Goal: Check status: Check status

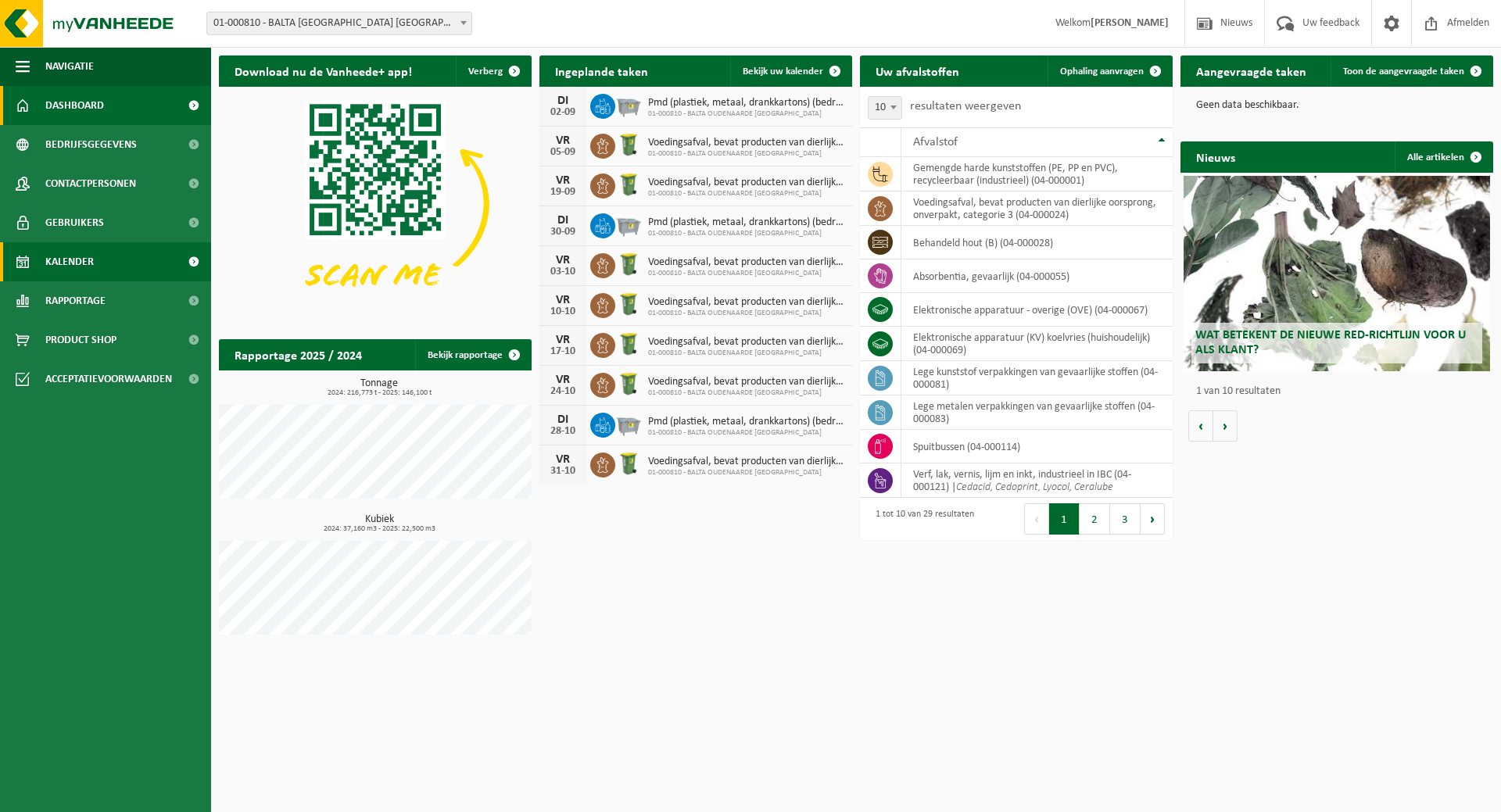
click at [51, 256] on span "Kalender" at bounding box center [69, 261] width 49 height 39
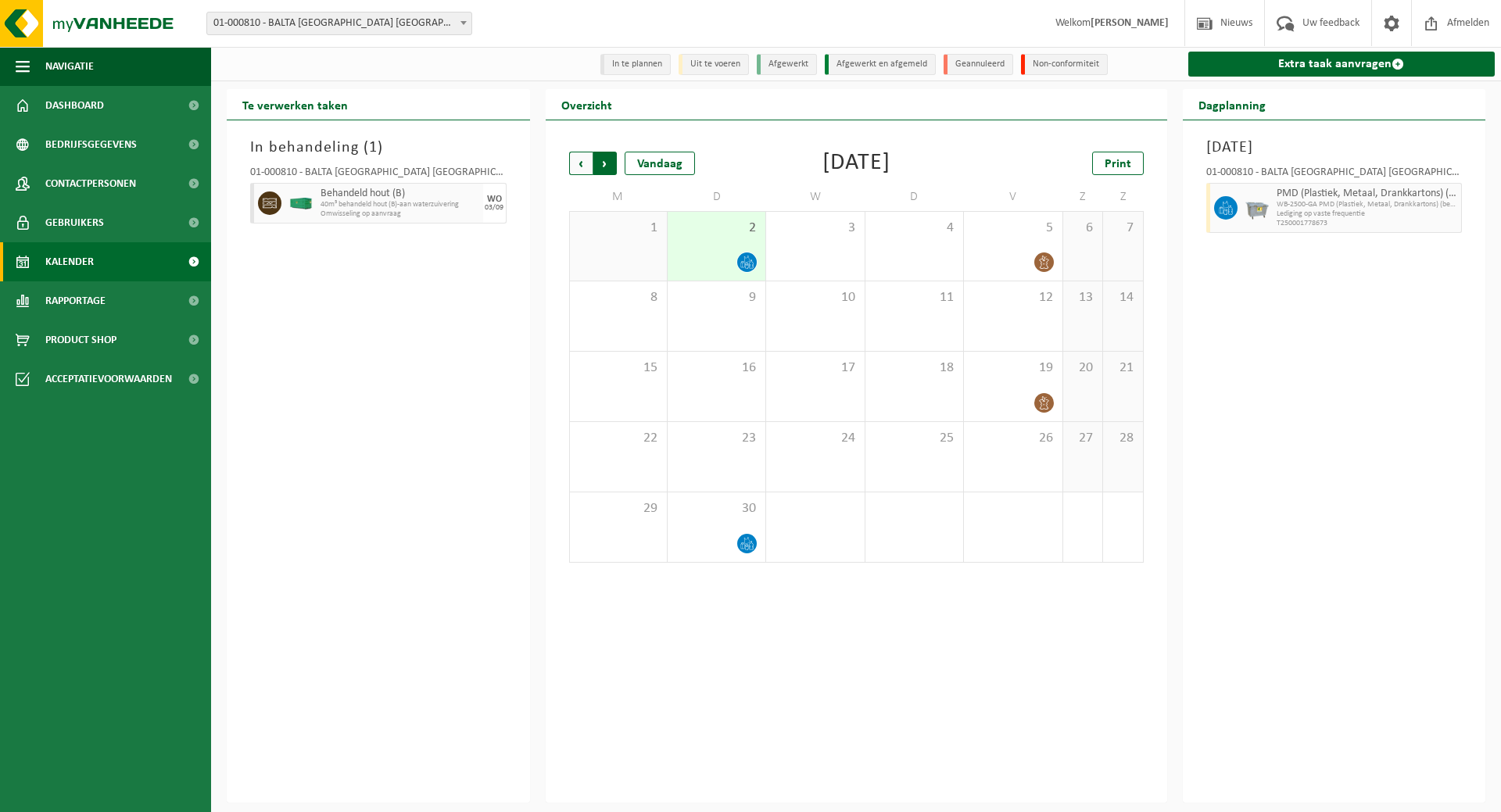
click at [577, 163] on span "Vorige" at bounding box center [581, 163] width 24 height 24
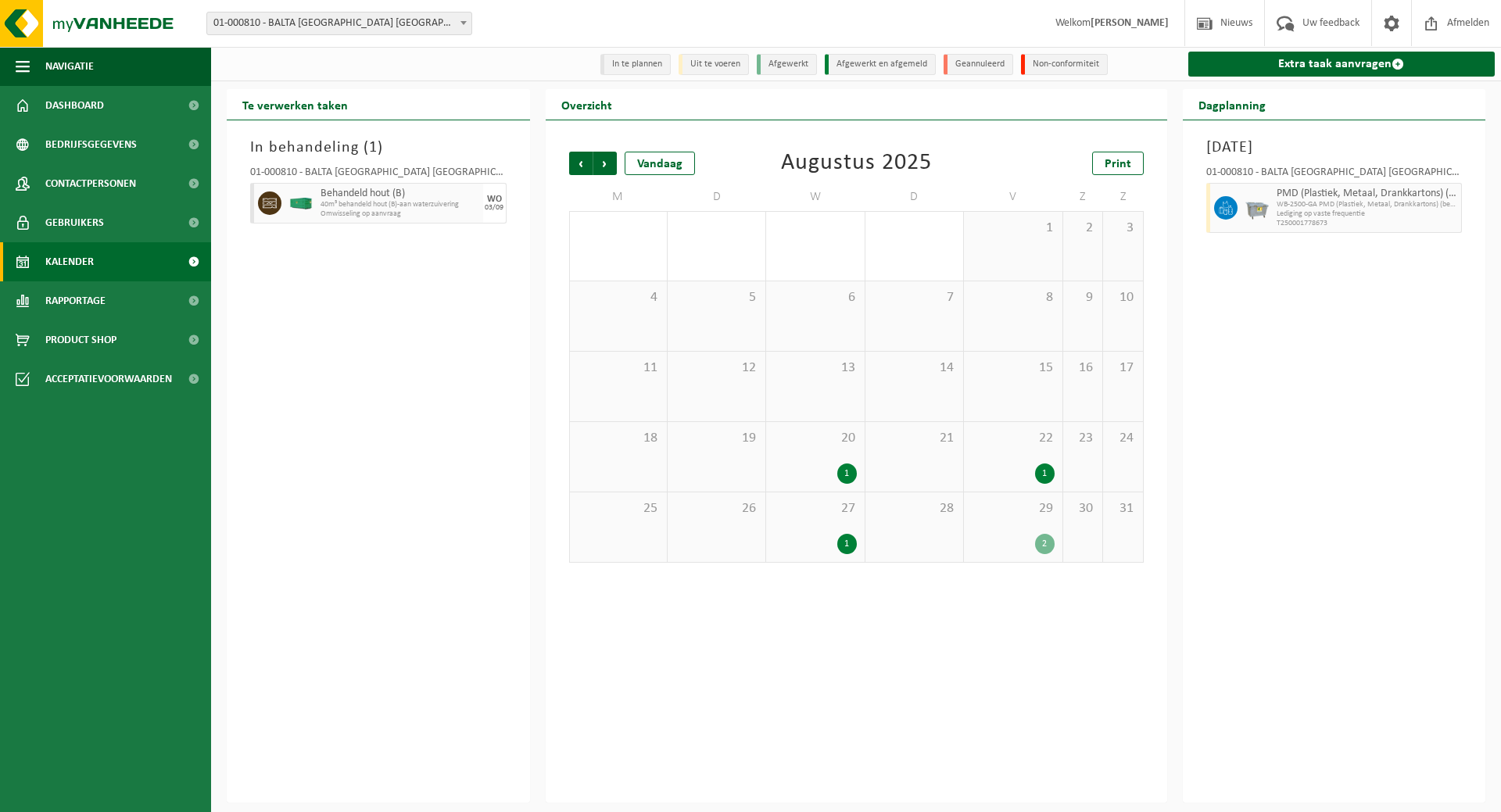
click at [846, 450] on div "20 1" at bounding box center [815, 457] width 97 height 70
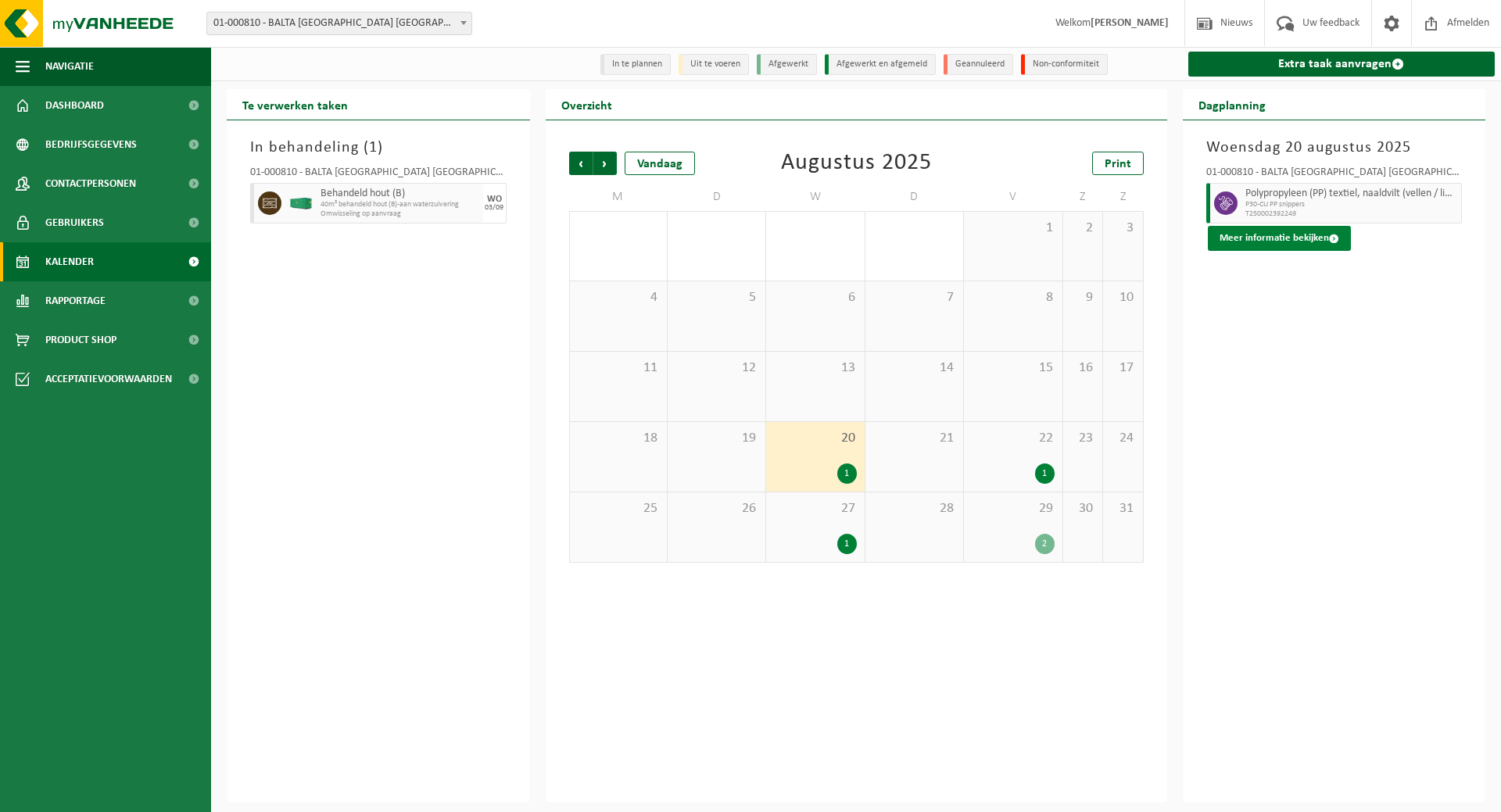
click at [1290, 235] on button "Meer informatie bekijken" at bounding box center [1280, 238] width 143 height 25
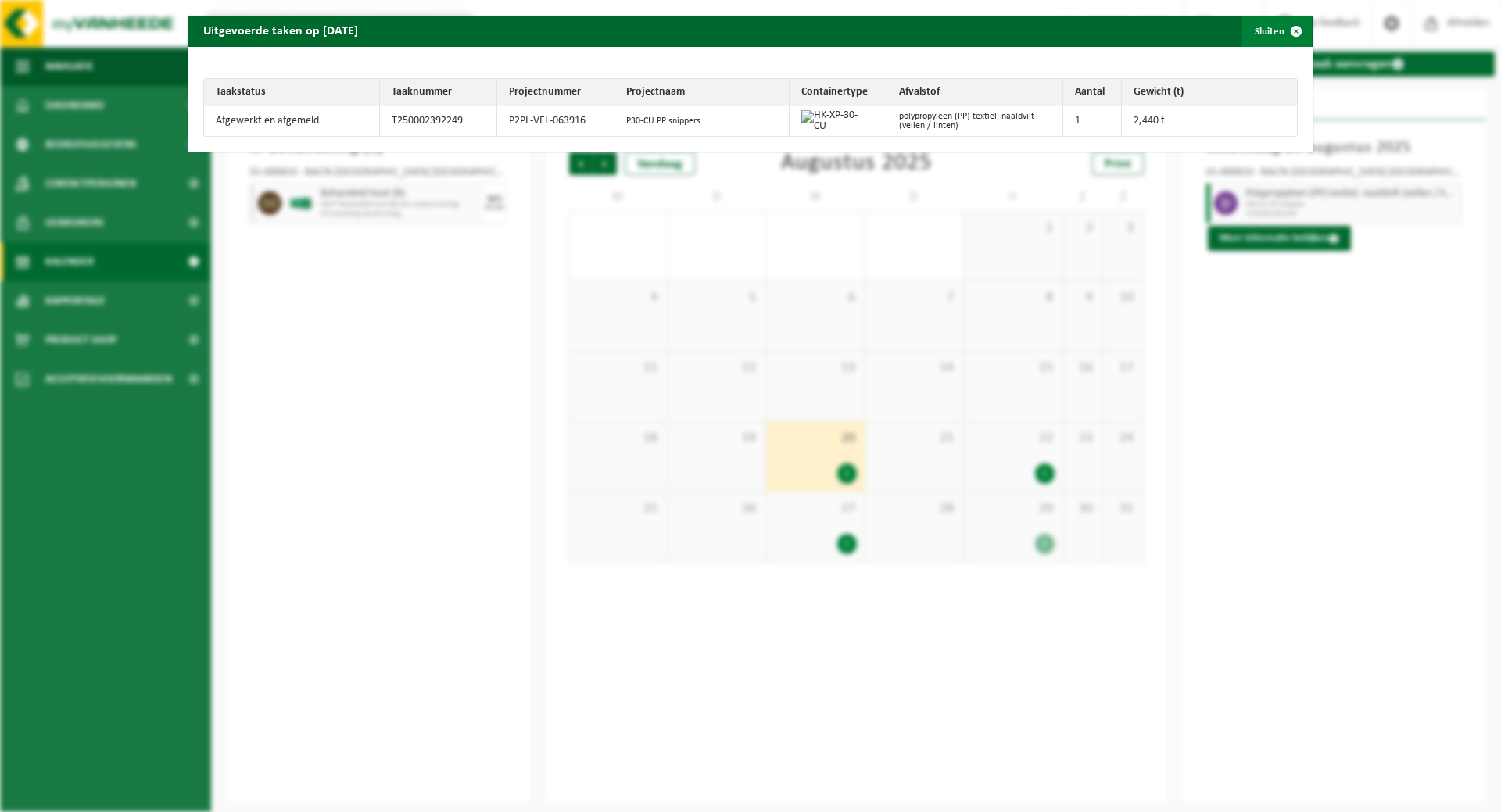
click at [1262, 25] on button "Sluiten" at bounding box center [1277, 31] width 70 height 31
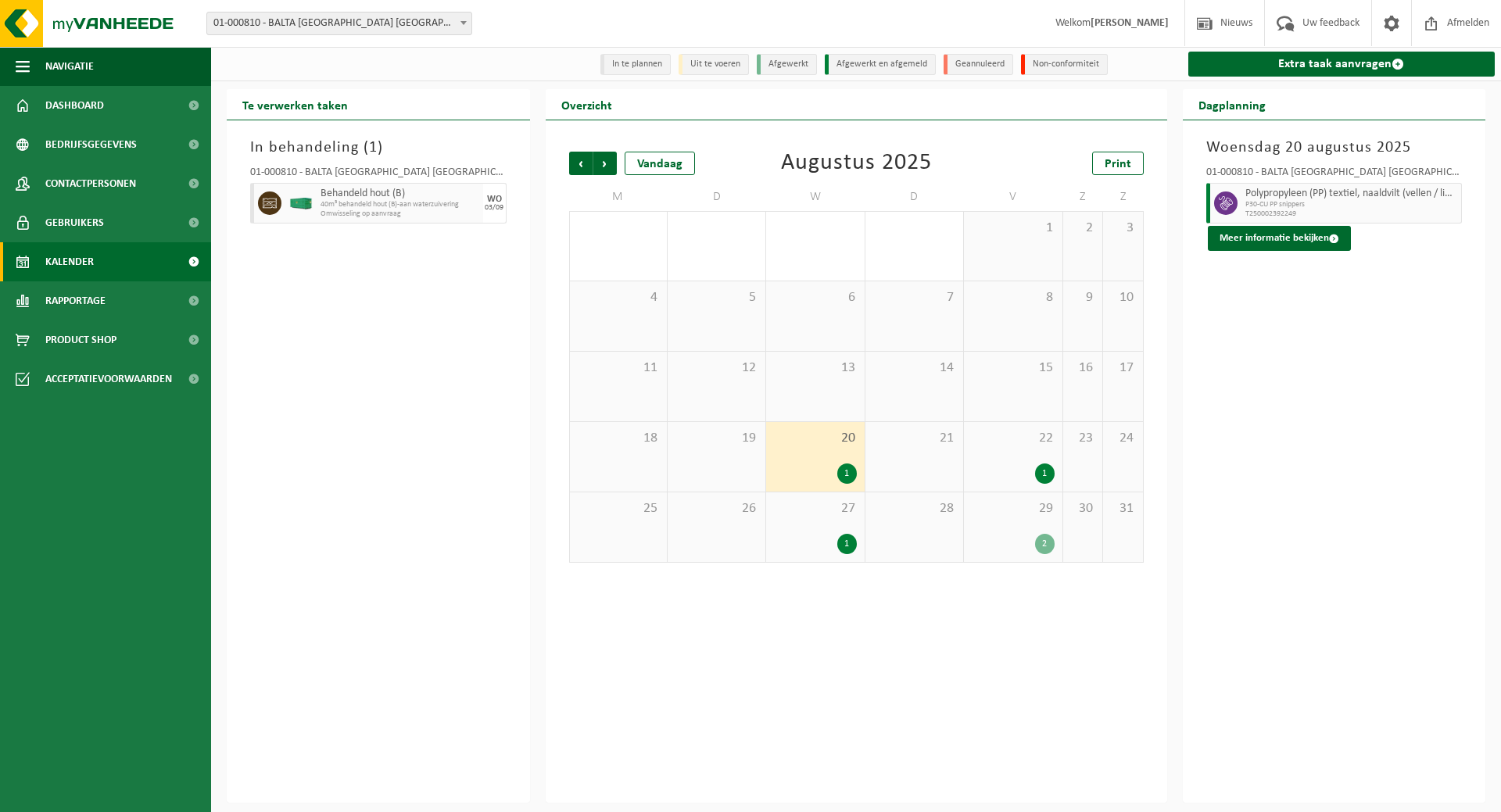
click at [1385, 298] on div "Woensdag 20 augustus 2025 01-000810 - BALTA OUDENAARDE NV - OUDENAARDE Polyprop…" at bounding box center [1335, 462] width 303 height 683
click at [1290, 243] on button "Meer informatie bekijken" at bounding box center [1280, 238] width 143 height 25
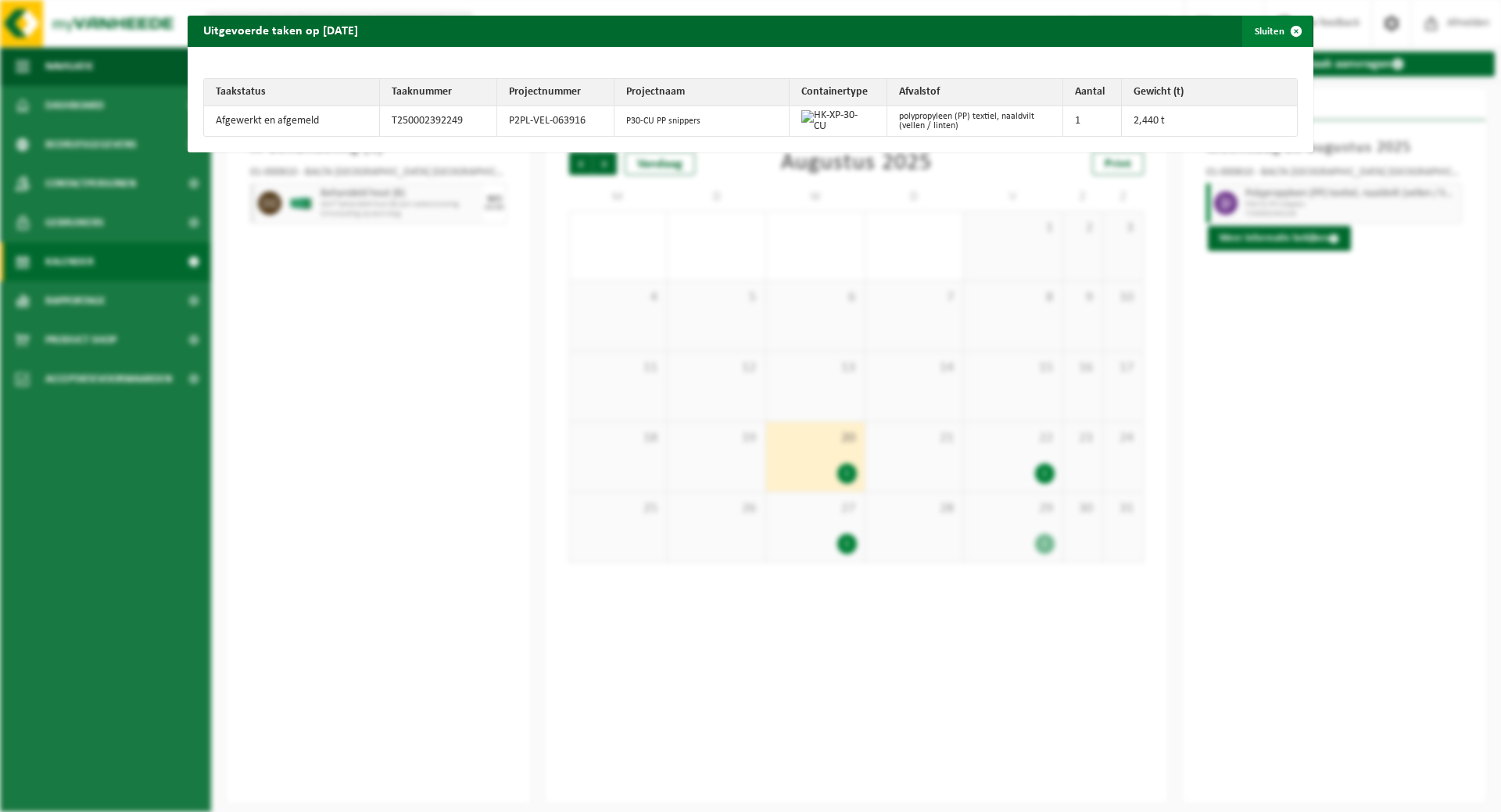
click at [1260, 41] on button "Sluiten" at bounding box center [1277, 31] width 70 height 31
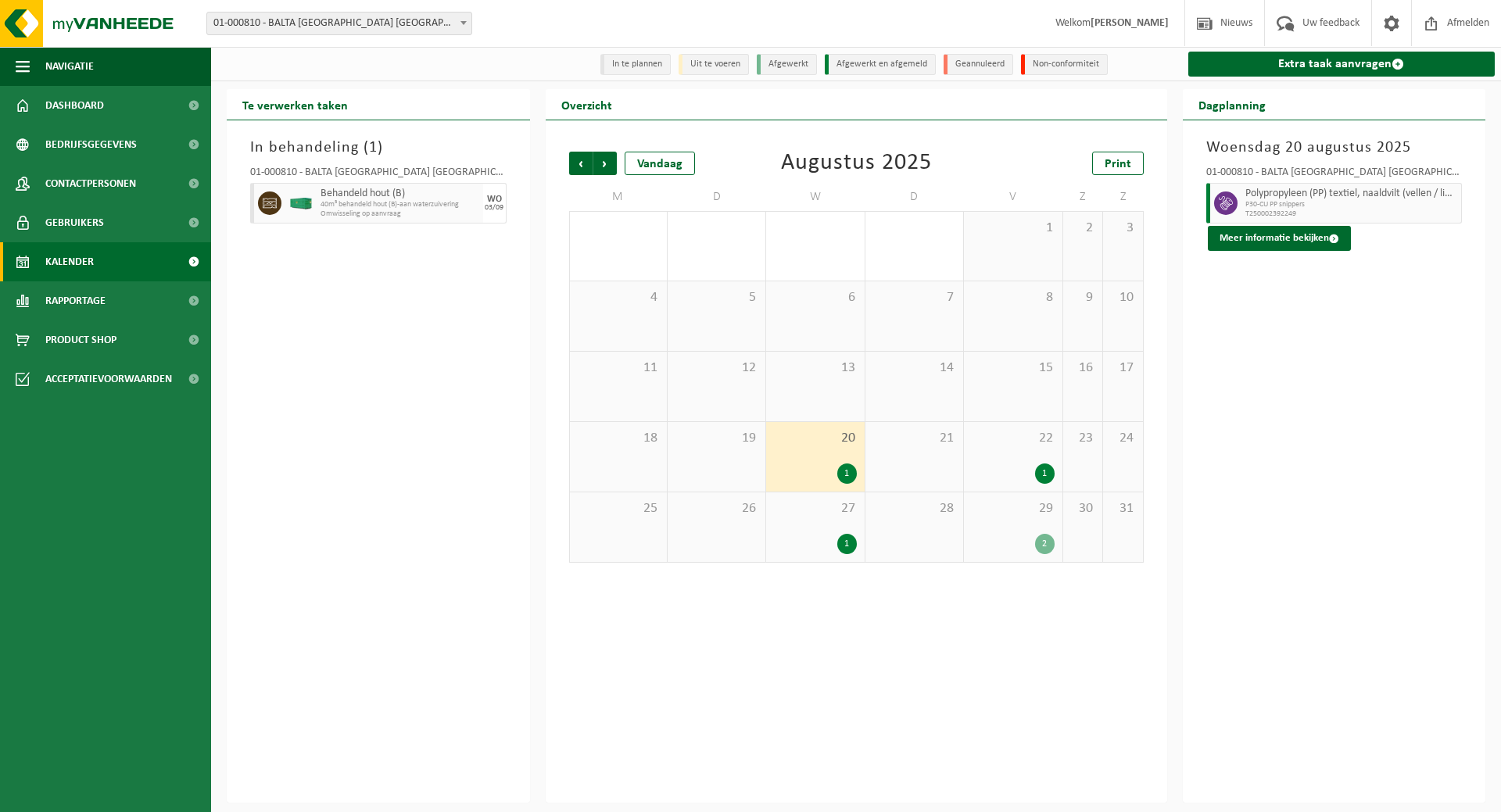
click at [1409, 410] on div "Woensdag 20 augustus 2025 01-000810 - BALTA OUDENAARDE NV - OUDENAARDE Polyprop…" at bounding box center [1335, 462] width 303 height 683
click at [1253, 240] on button "Meer informatie bekijken" at bounding box center [1280, 238] width 143 height 25
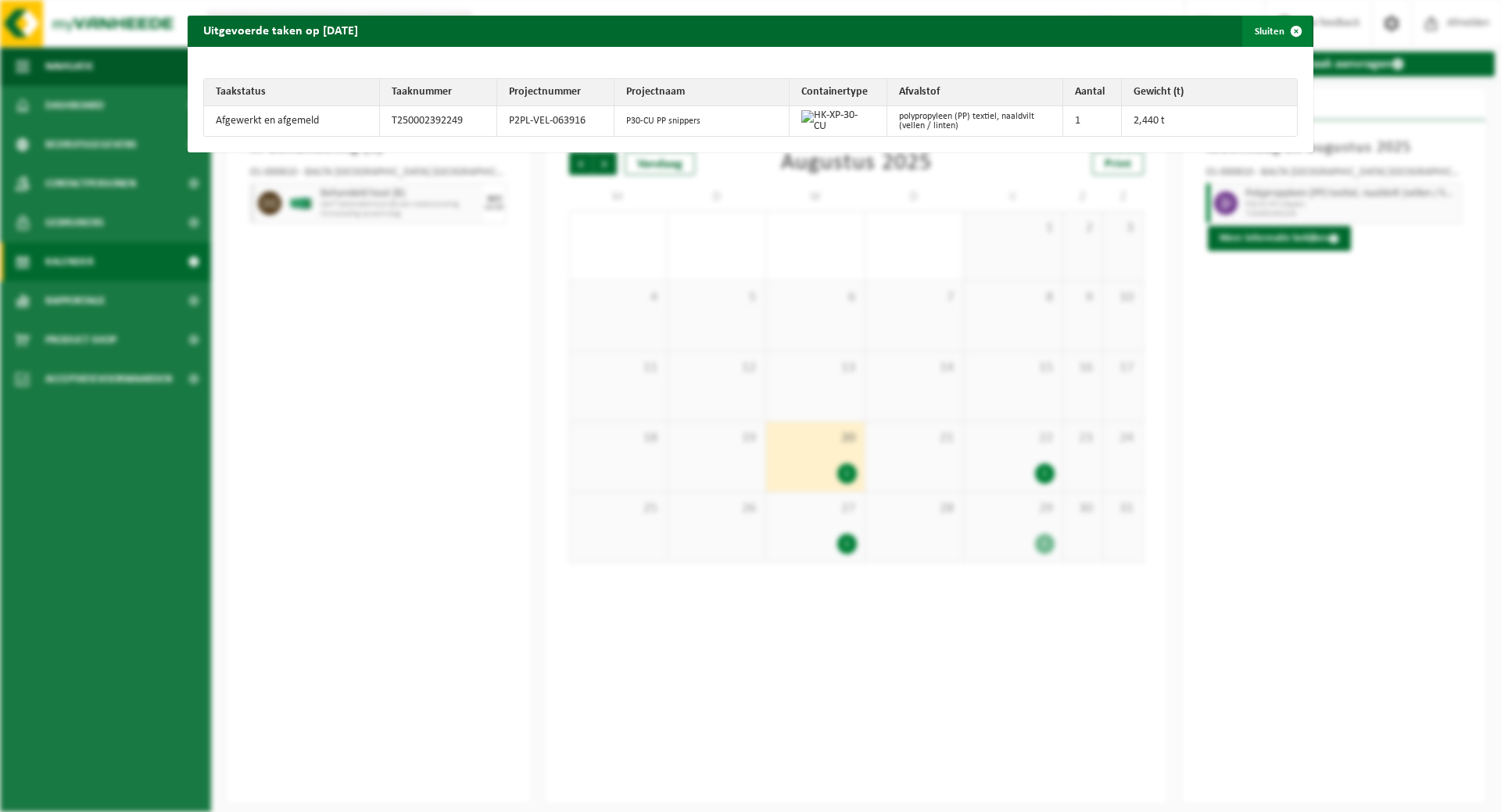
click at [1281, 28] on span "button" at bounding box center [1296, 31] width 31 height 31
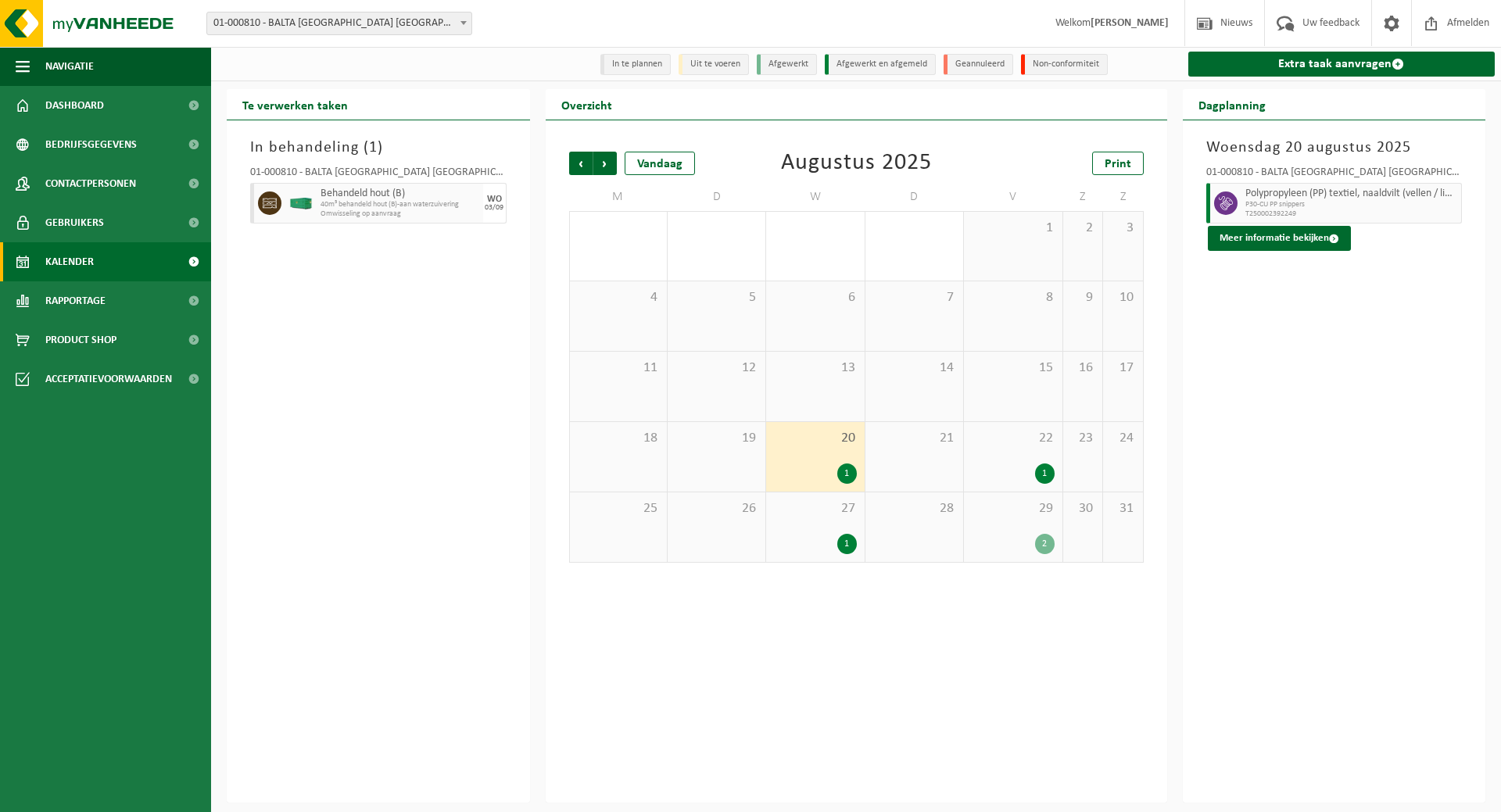
click at [664, 757] on div "Vorige Volgende Vandaag Augustus 2025 Print M D W D V Z Z 28 29 30 31 1 2 3 4 5…" at bounding box center [857, 462] width 622 height 683
click at [661, 736] on div "Vorige Volgende Vandaag Augustus 2025 Print M D W D V Z Z 28 29 30 31 1 2 3 4 5…" at bounding box center [857, 462] width 622 height 683
click at [1242, 233] on button "Meer informatie bekijken" at bounding box center [1280, 238] width 143 height 25
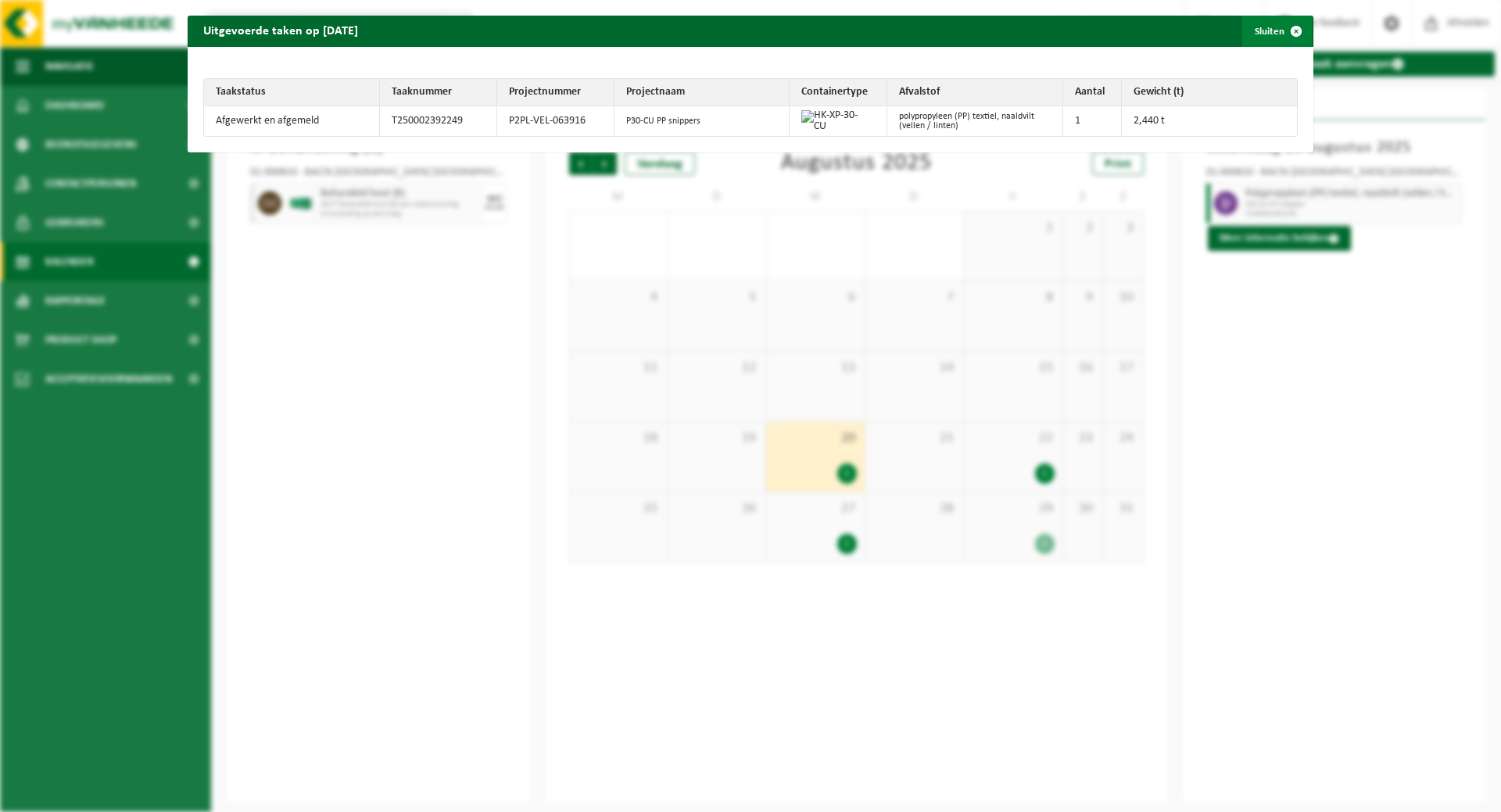
click at [1286, 24] on span "button" at bounding box center [1296, 31] width 31 height 31
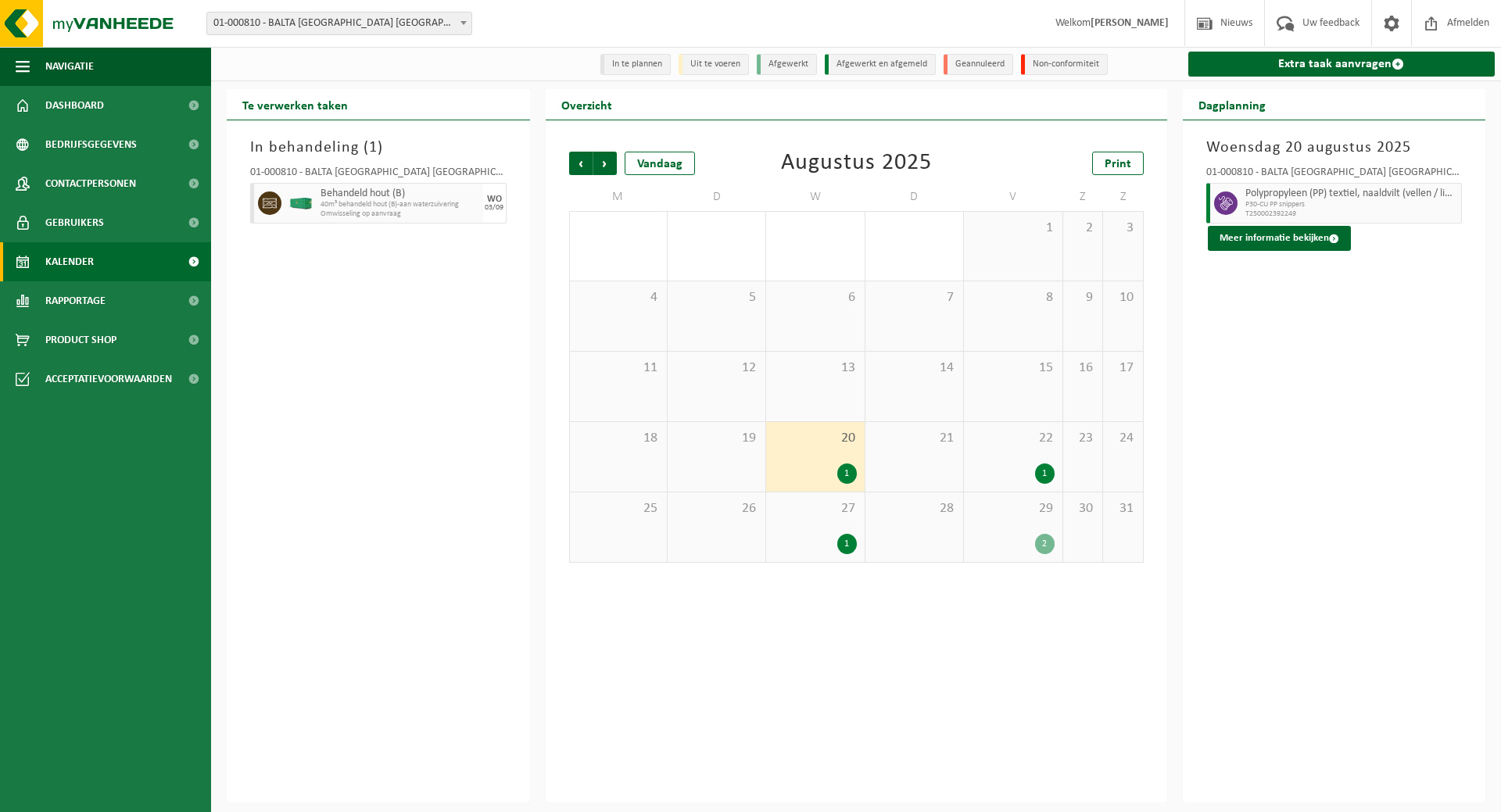
click at [1245, 314] on div "Woensdag 20 augustus 2025 01-000810 - BALTA OUDENAARDE NV - OUDENAARDE Polyprop…" at bounding box center [1335, 462] width 303 height 683
